Goal: Find specific page/section: Find specific page/section

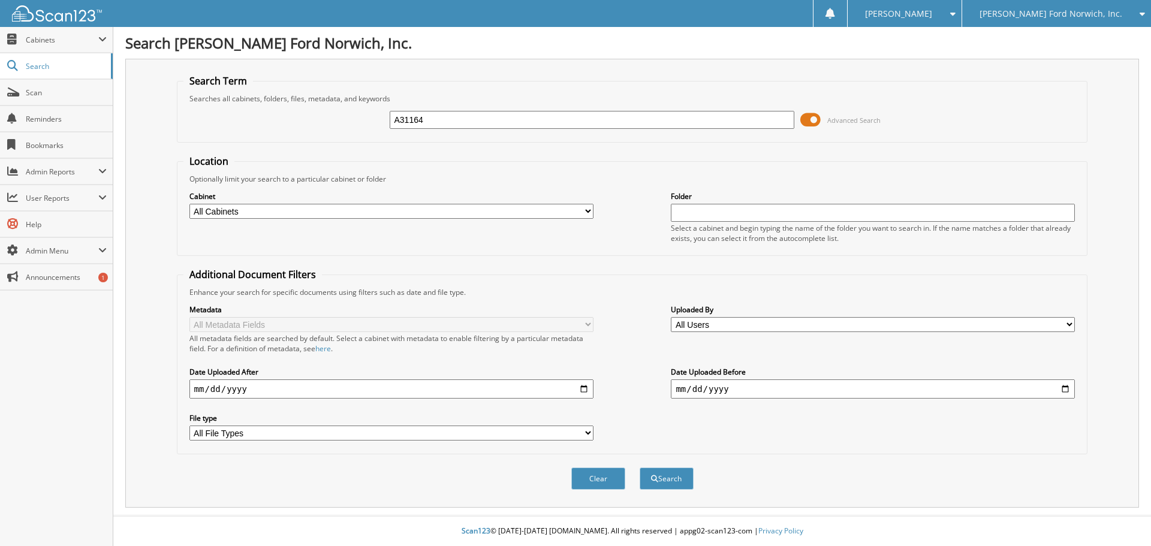
type input "A31164"
click at [640, 468] on button "Search" at bounding box center [667, 479] width 54 height 22
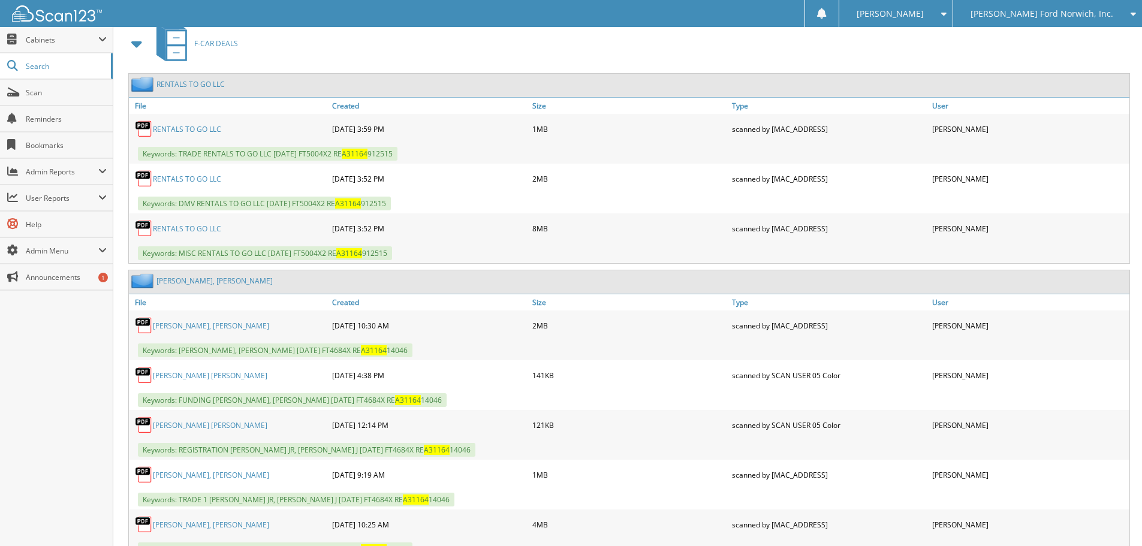
scroll to position [540, 0]
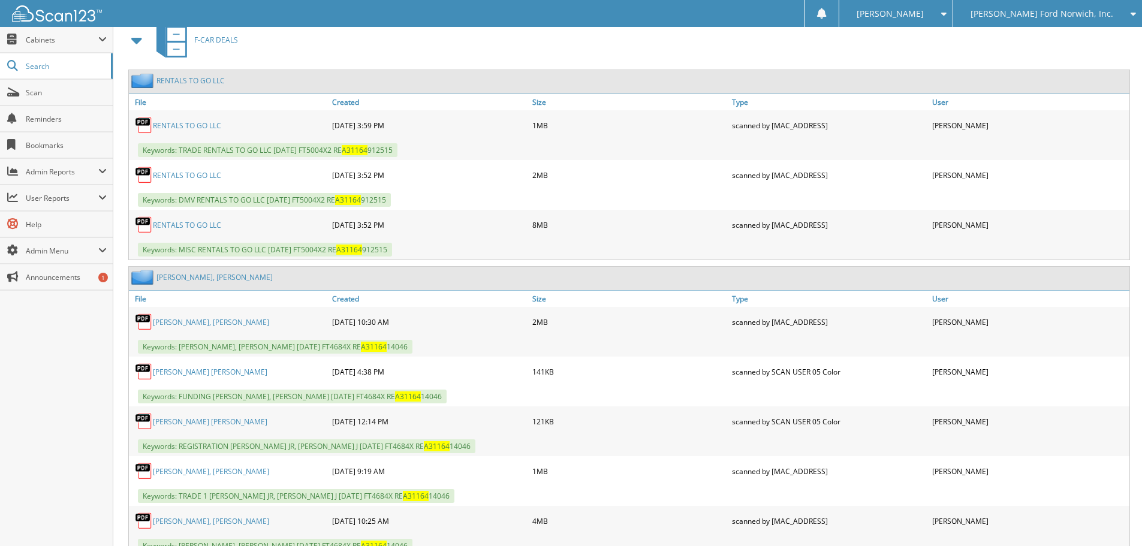
click at [180, 324] on link "[PERSON_NAME], [PERSON_NAME]" at bounding box center [211, 322] width 116 height 10
click at [43, 93] on span "Scan" at bounding box center [66, 93] width 81 height 10
